Goal: Information Seeking & Learning: Find contact information

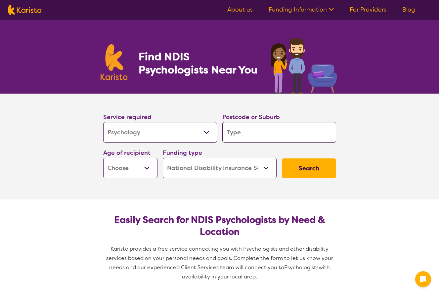
select select "Psychology"
select select "NDIS"
select select "Psychology"
select select "NDIS"
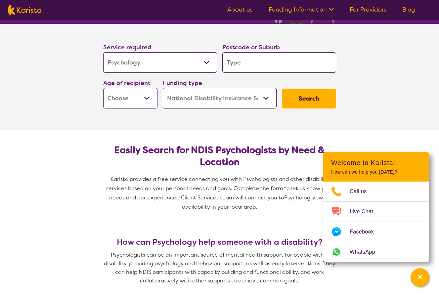
scroll to position [70, 0]
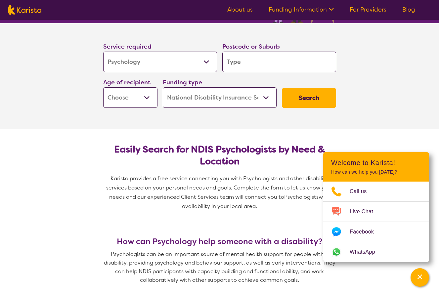
click at [189, 72] on div "Service required Allied Health Assistant Assessment ([MEDICAL_DATA] or [MEDICAL…" at bounding box center [159, 57] width 119 height 36
click at [237, 62] on input "search" at bounding box center [279, 62] width 114 height 20
type input "2"
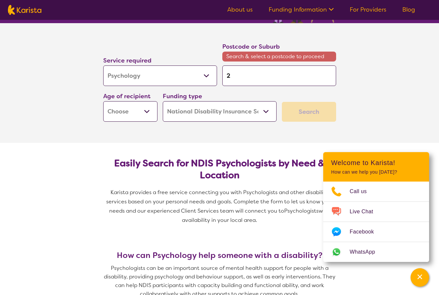
type input "22"
type input "228"
type input "2287"
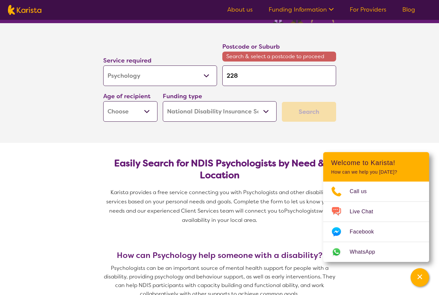
type input "2287"
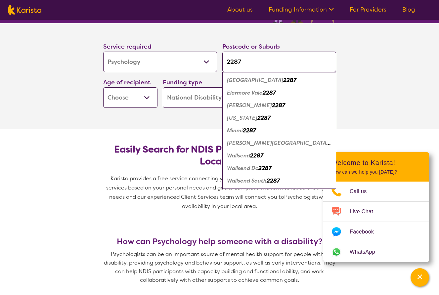
type input "2287"
click at [242, 156] on em "Wallsend" at bounding box center [238, 155] width 23 height 7
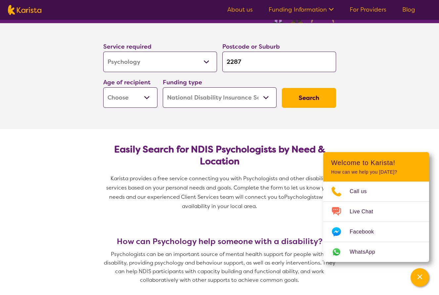
click at [138, 99] on select "Early Childhood - 0 to 9 Child - 10 to 11 Adolescent - 12 to 17 Adult - 18 to 6…" at bounding box center [130, 97] width 54 height 20
select select "AD"
click at [103, 87] on select "Early Childhood - 0 to 9 Child - 10 to 11 Adolescent - 12 to 17 Adult - 18 to 6…" at bounding box center [130, 97] width 54 height 20
select select "AD"
click at [306, 95] on button "Search" at bounding box center [309, 98] width 54 height 20
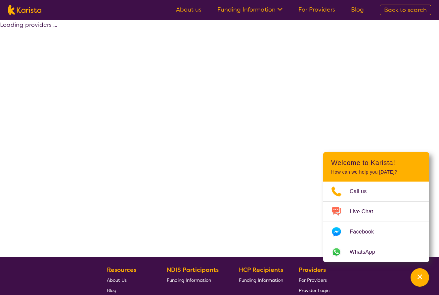
select select "by_score"
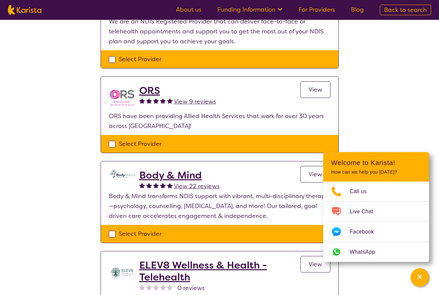
scroll to position [224, 0]
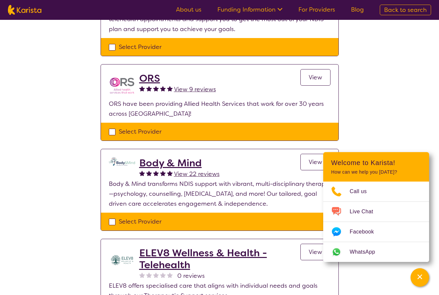
click at [309, 82] on link "View" at bounding box center [315, 77] width 30 height 17
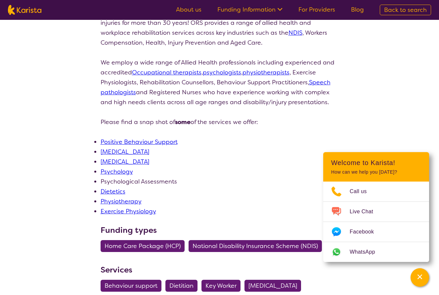
scroll to position [120, 0]
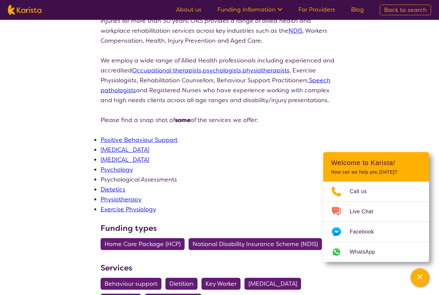
click at [122, 169] on link "Psychology" at bounding box center [116, 170] width 32 height 8
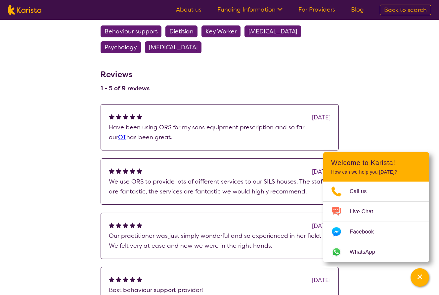
scroll to position [373, 0]
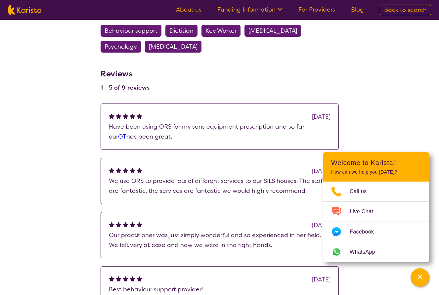
scroll to position [224, 0]
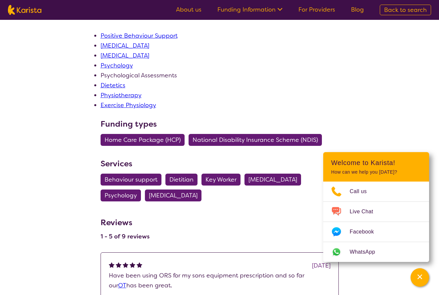
select select "by_score"
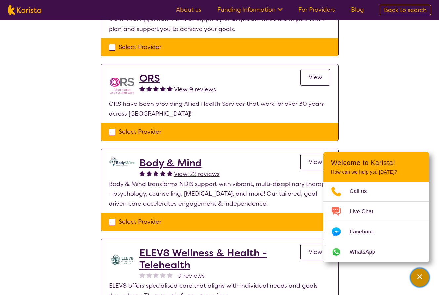
click at [419, 283] on div "Channel Menu" at bounding box center [419, 277] width 13 height 15
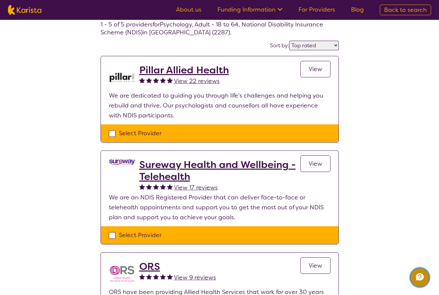
scroll to position [0, 0]
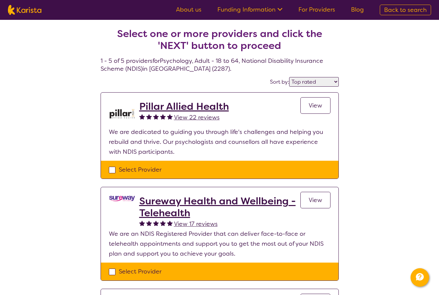
click at [166, 103] on h2 "Pillar Allied Health" at bounding box center [184, 106] width 90 height 12
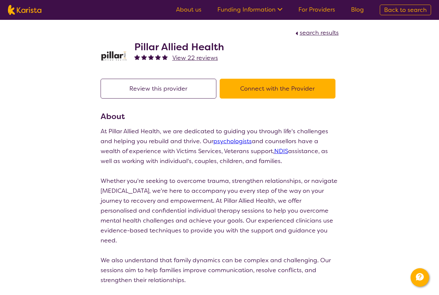
select select "by_score"
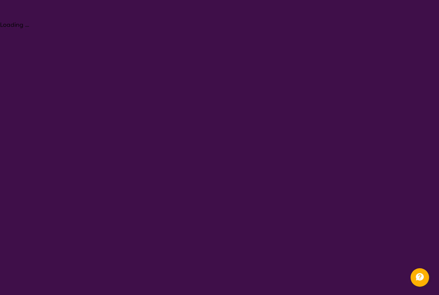
select select "Psychology"
select select "AD"
select select "NDIS"
select select "Psychology"
select select "AD"
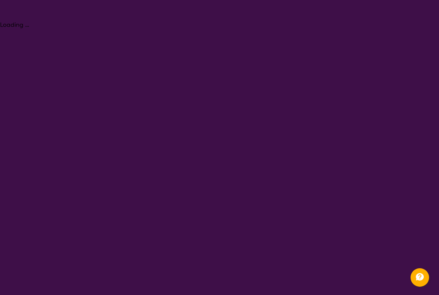
select select "NDIS"
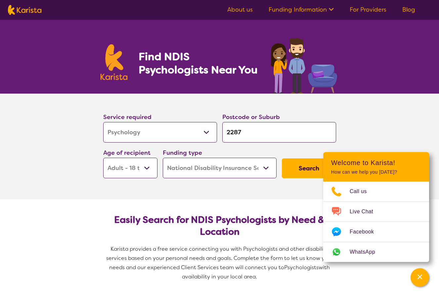
select select "Psychology"
select select "AD"
select select "NDIS"
select select "Psychology"
select select "AD"
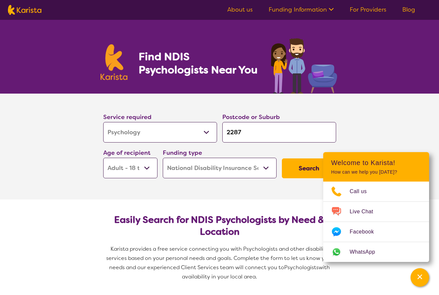
select select "NDIS"
